Goal: Task Accomplishment & Management: Manage account settings

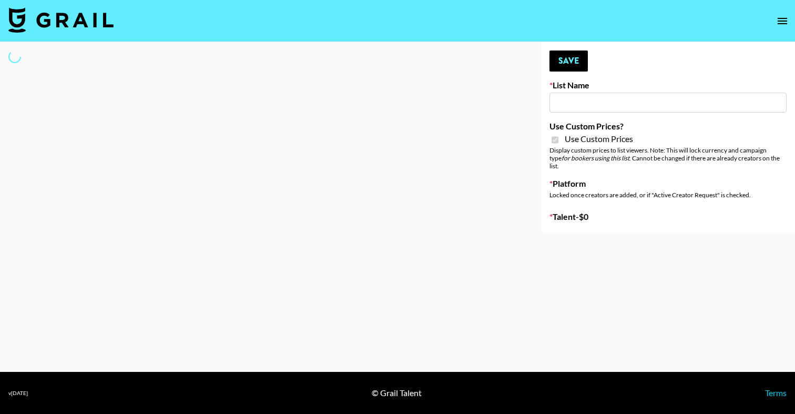
type input "Gfal"
checkbox input "true"
select select "Brand"
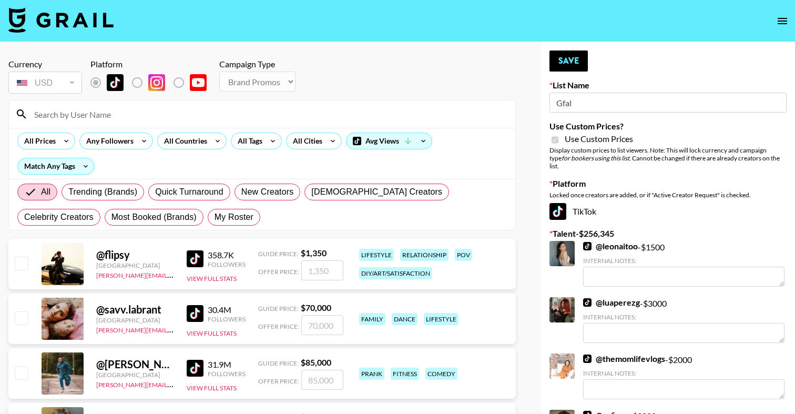
click at [189, 115] on input at bounding box center [268, 114] width 481 height 17
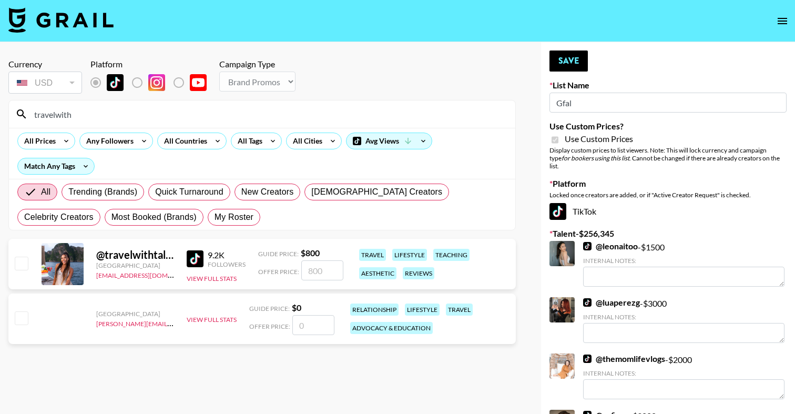
type input "travelwith"
click at [17, 264] on input "checkbox" at bounding box center [21, 263] width 13 height 13
checkbox input "true"
click at [325, 269] on input "800" at bounding box center [322, 270] width 42 height 20
type input "8"
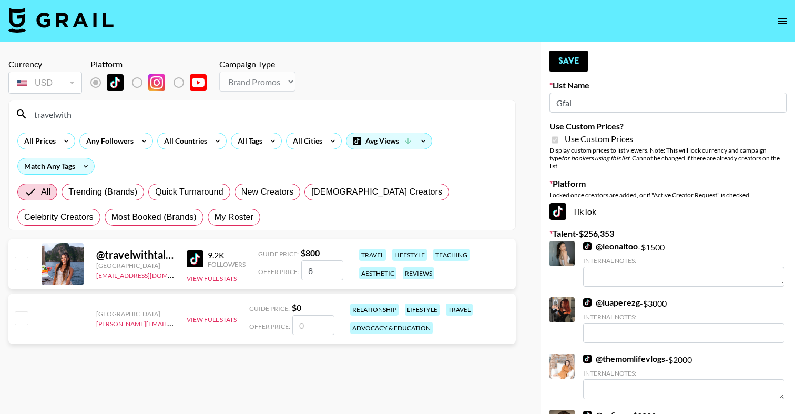
checkbox input "false"
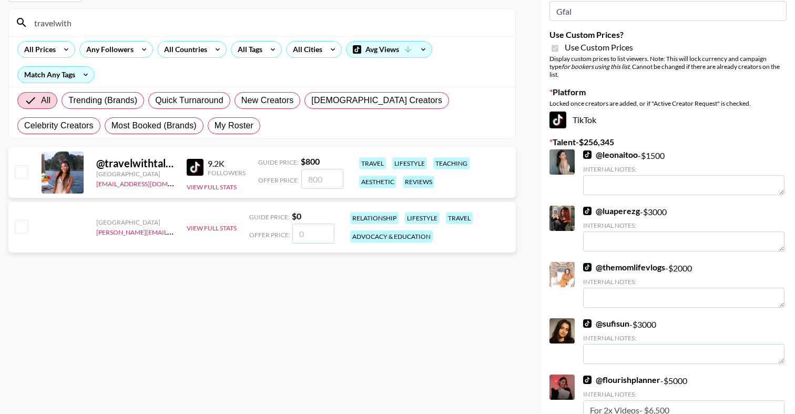
scroll to position [100, 0]
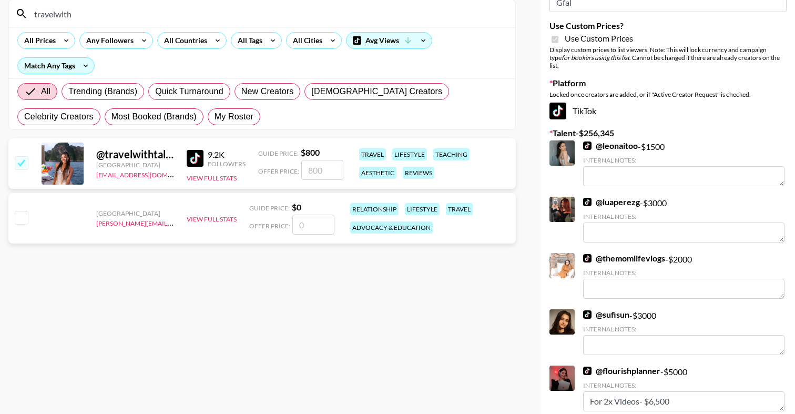
checkbox input "true"
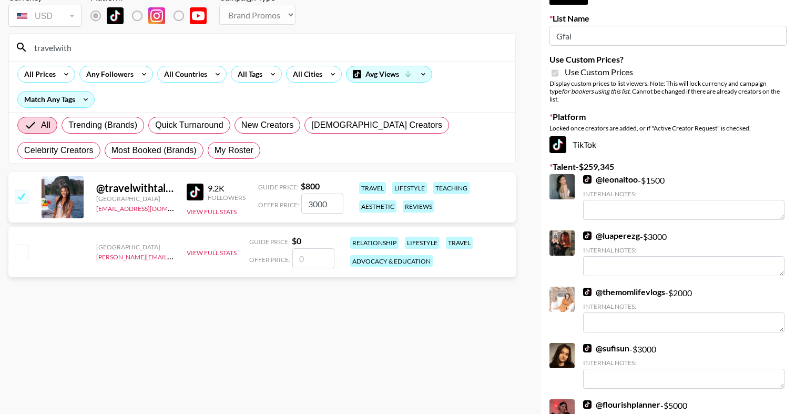
scroll to position [0, 0]
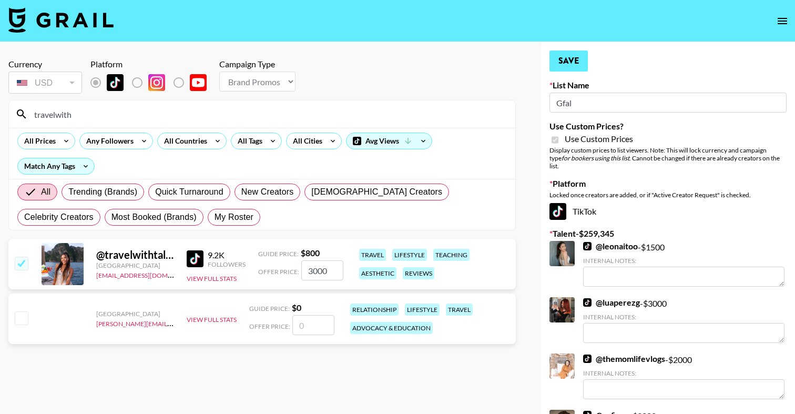
type input "3000"
click at [574, 55] on button "Save" at bounding box center [568, 60] width 38 height 21
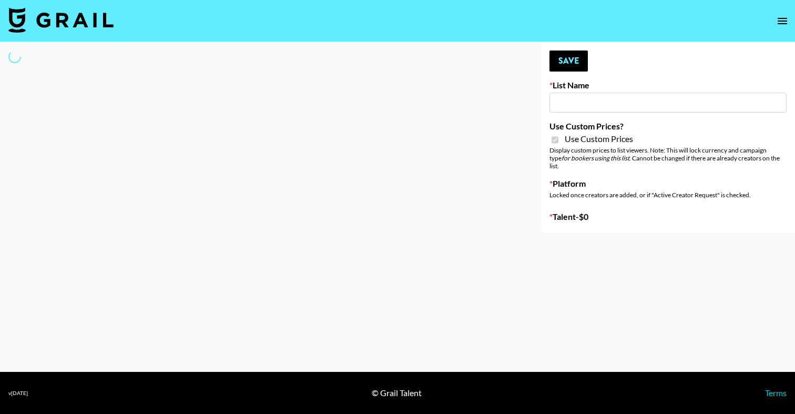
type input "Yumu"
checkbox input "true"
select select "Brand"
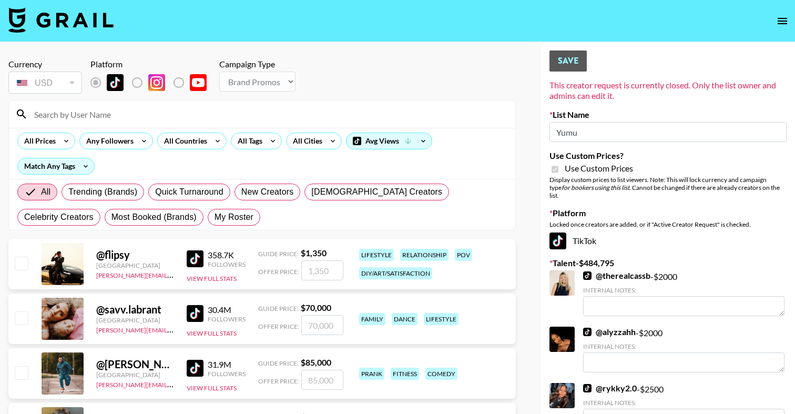
click at [247, 113] on input at bounding box center [268, 114] width 481 height 17
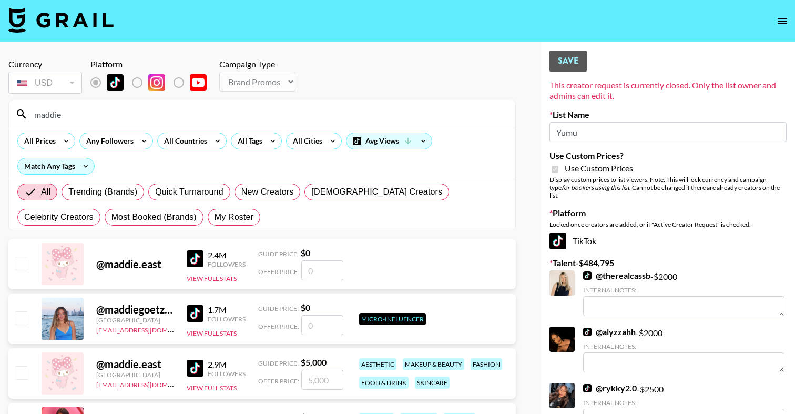
type input "maddie"
click at [21, 372] on input "checkbox" at bounding box center [21, 372] width 13 height 13
checkbox input "true"
type input "5000"
